Goal: Ask a question: Seek information or help from site administrators or community

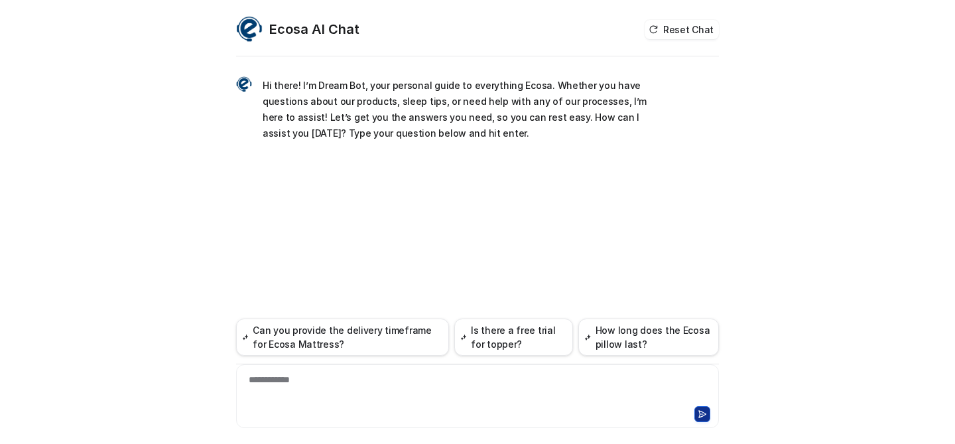
click at [347, 95] on p "Hi there! I’m Dream Bot, your personal guide to everything Ecosa. Whether you h…" at bounding box center [457, 110] width 388 height 64
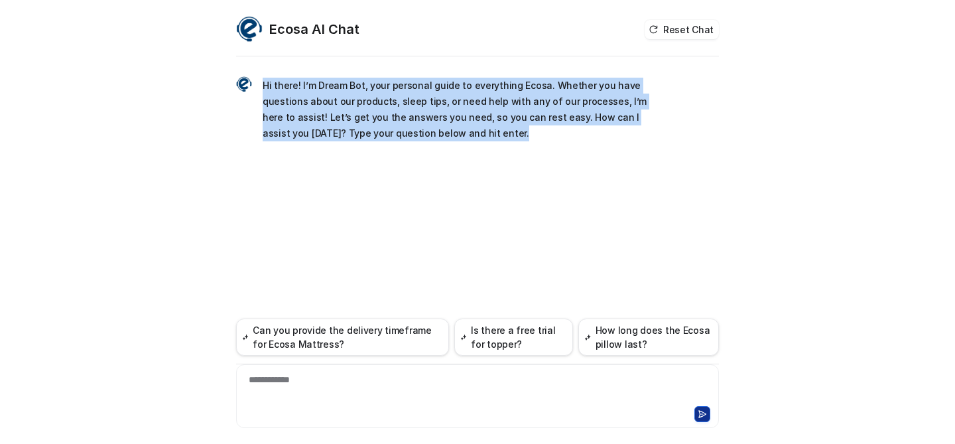
click at [347, 95] on p "Hi there! I’m Dream Bot, your personal guide to everything Ecosa. Whether you h…" at bounding box center [457, 110] width 388 height 64
click at [446, 84] on p "Hi there! I’m Dream Bot, your personal guide to everything Ecosa. Whether you h…" at bounding box center [457, 110] width 388 height 64
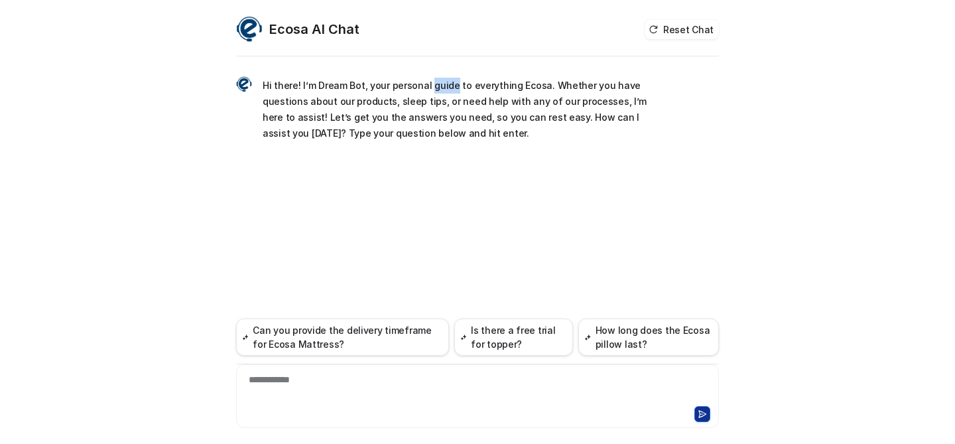
click at [446, 84] on p "Hi there! I’m Dream Bot, your personal guide to everything Ecosa. Whether you h…" at bounding box center [457, 110] width 388 height 64
drag, startPoint x: 401, startPoint y: 100, endPoint x: 491, endPoint y: 101, distance: 90.2
click at [491, 101] on p "Hi there! I’m Dream Bot, your personal guide to everything Ecosa. Whether you h…" at bounding box center [457, 110] width 388 height 64
click at [355, 387] on div at bounding box center [477, 388] width 476 height 31
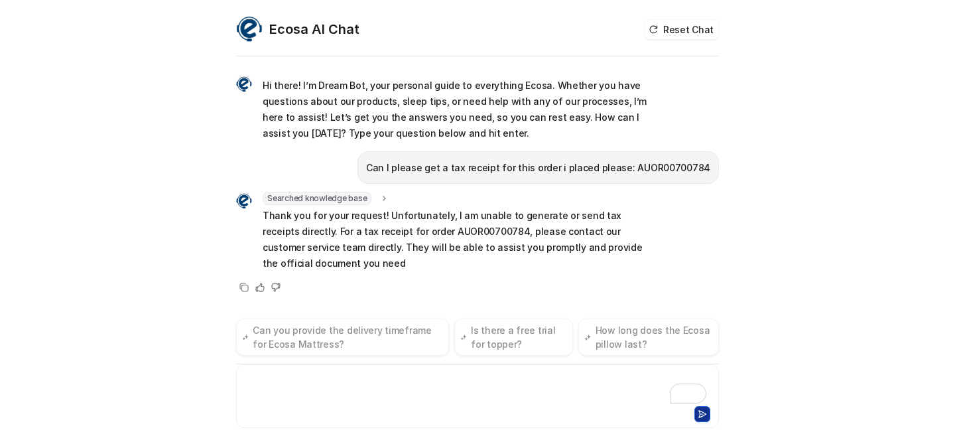
scroll to position [11, 0]
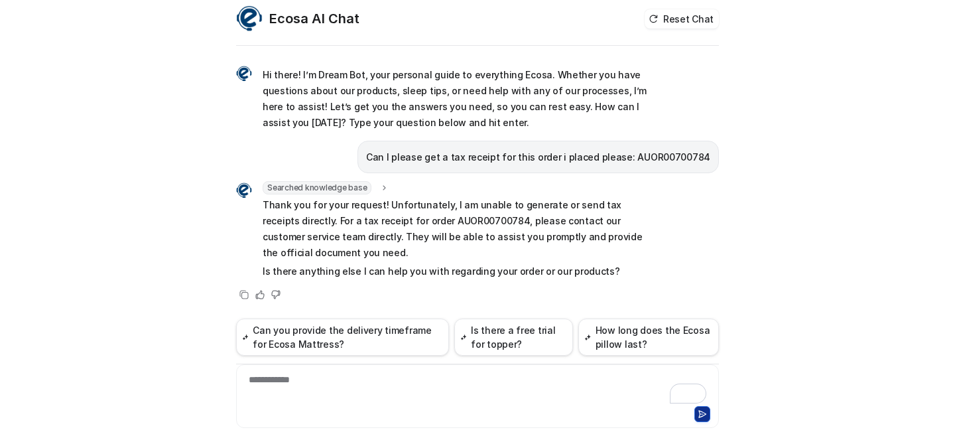
click at [356, 241] on p "Thank you for your request! Unfortunately, I am unable to generate or send tax …" at bounding box center [457, 229] width 388 height 64
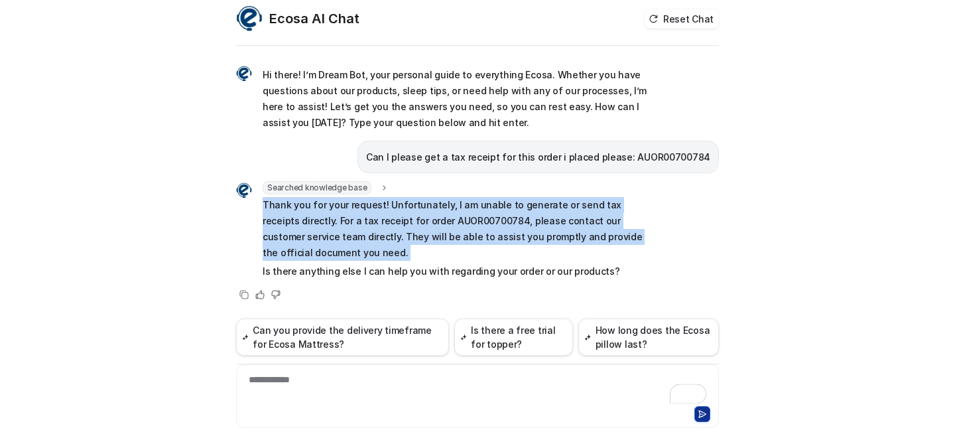
click at [356, 241] on p "Thank you for your request! Unfortunately, I am unable to generate or send tax …" at bounding box center [457, 229] width 388 height 64
click at [385, 237] on p "Thank you for your request! Unfortunately, I am unable to generate or send tax …" at bounding box center [457, 229] width 388 height 64
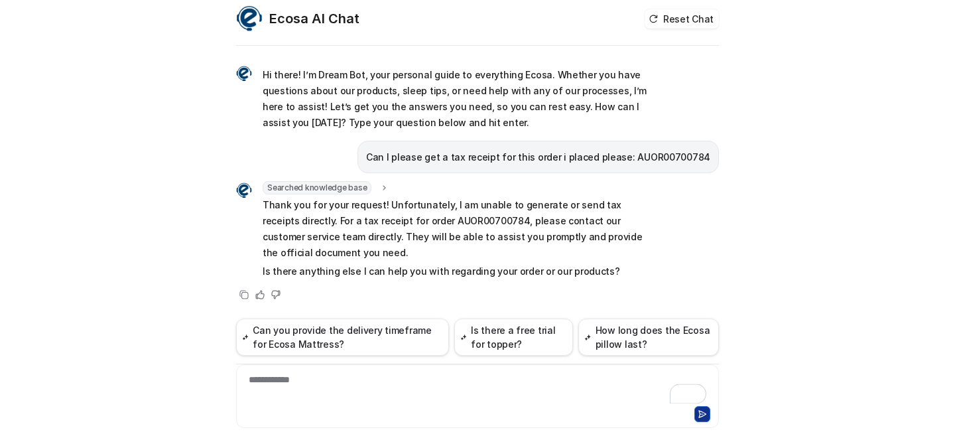
click at [357, 270] on p "Is there anything else I can help you with regarding your order or our products?" at bounding box center [457, 271] width 388 height 16
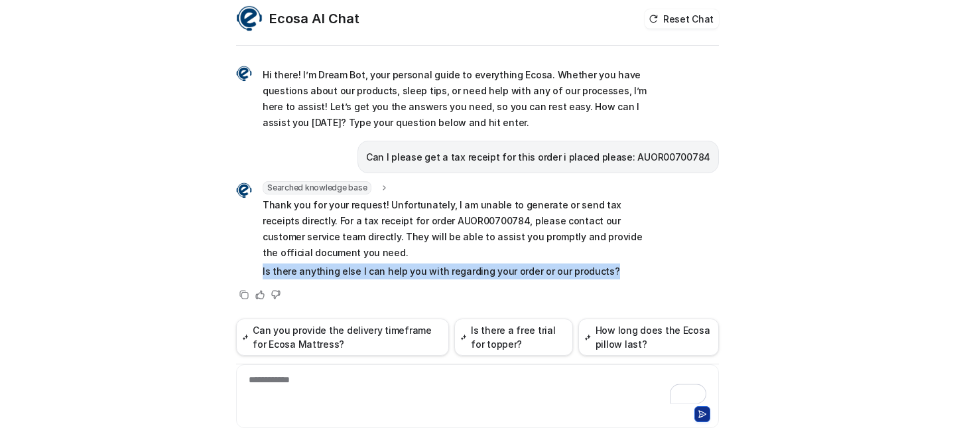
click at [357, 270] on p "Is there anything else I can help you with regarding your order or our products?" at bounding box center [457, 271] width 388 height 16
click at [404, 269] on p "Is there anything else I can help you with regarding your order or our products?" at bounding box center [457, 271] width 388 height 16
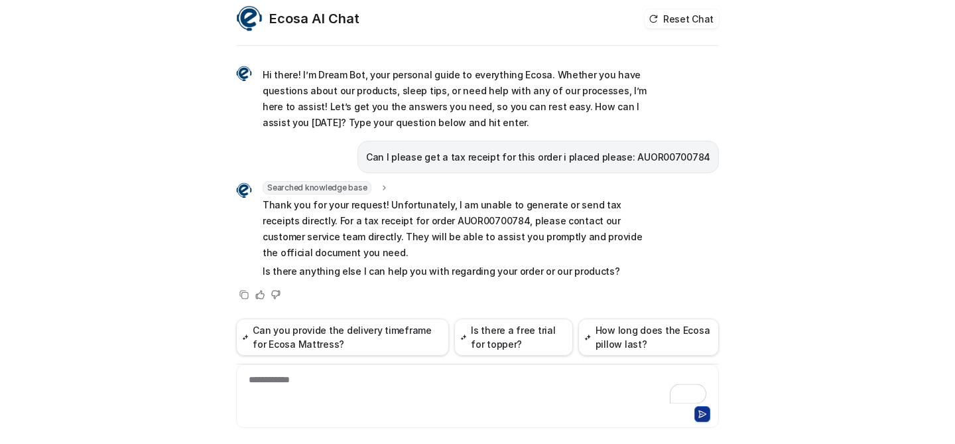
click at [361, 369] on div "**********" at bounding box center [477, 396] width 483 height 64
click at [344, 388] on div "To enrich screen reader interactions, please activate Accessibility in Grammarl…" at bounding box center [477, 388] width 476 height 31
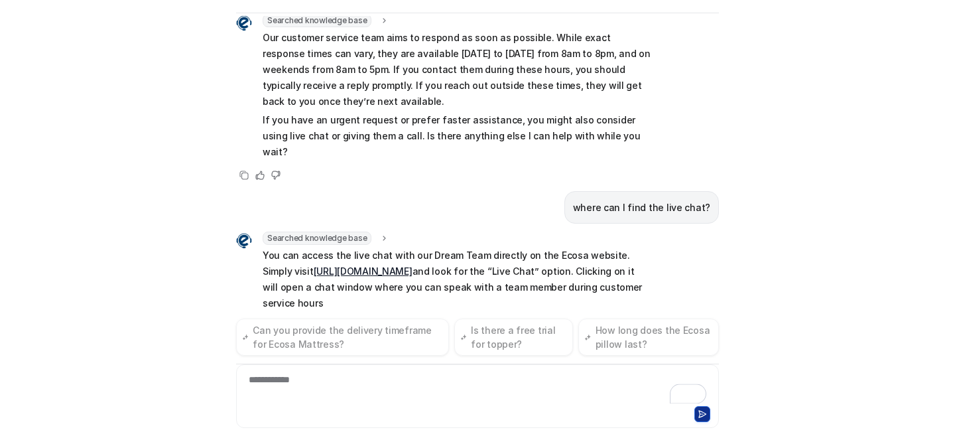
scroll to position [339, 0]
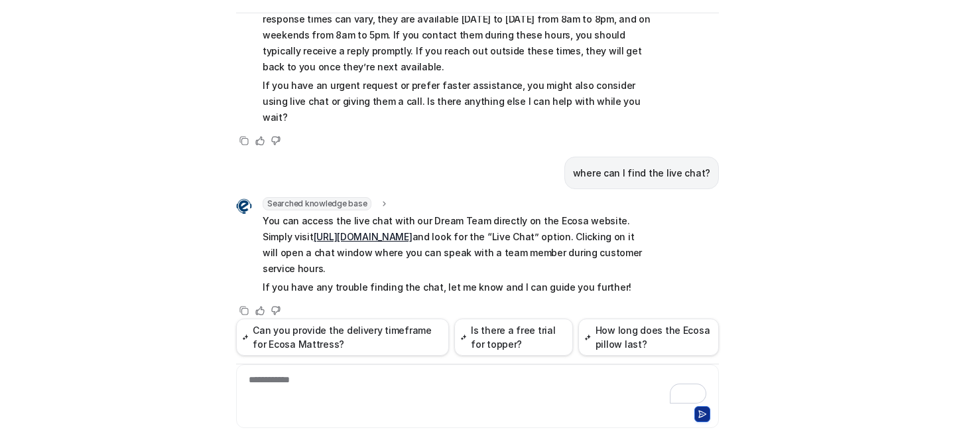
click at [410, 231] on link "[URL][DOMAIN_NAME]" at bounding box center [363, 236] width 99 height 11
click at [302, 384] on div "To enrich screen reader interactions, please activate Accessibility in Grammarl…" at bounding box center [477, 388] width 476 height 31
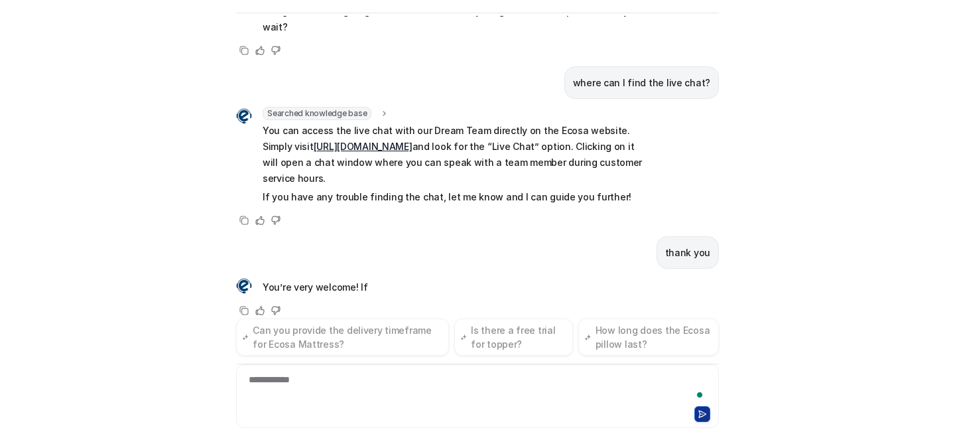
scroll to position [445, 0]
